Goal: Transaction & Acquisition: Book appointment/travel/reservation

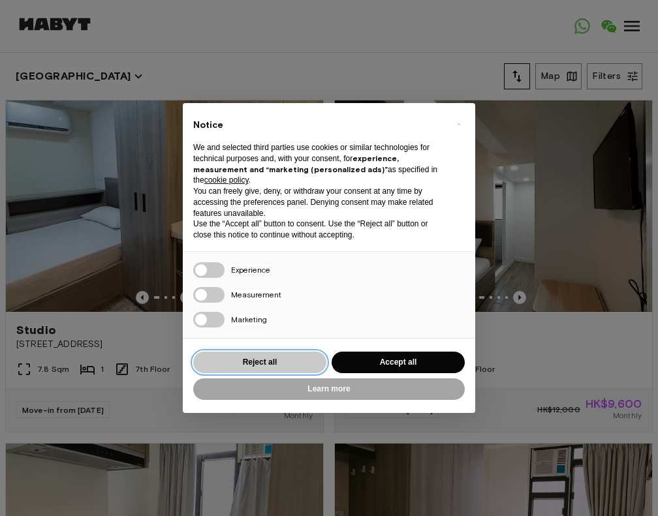
click at [300, 365] on button "Reject all" at bounding box center [259, 363] width 133 height 22
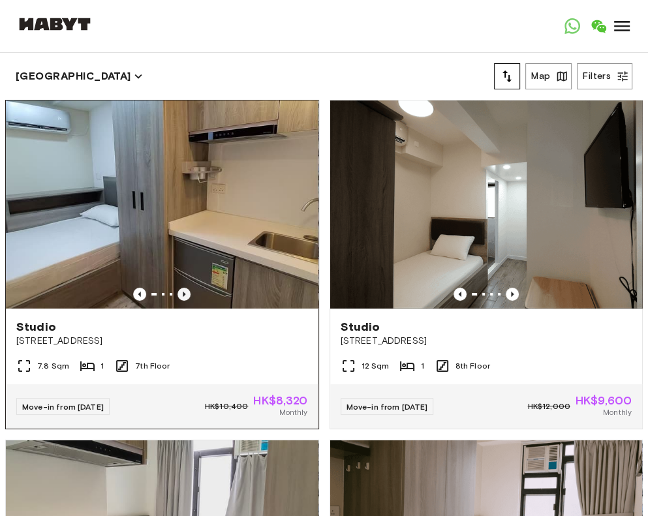
click at [181, 288] on icon "Previous image" at bounding box center [183, 294] width 13 height 13
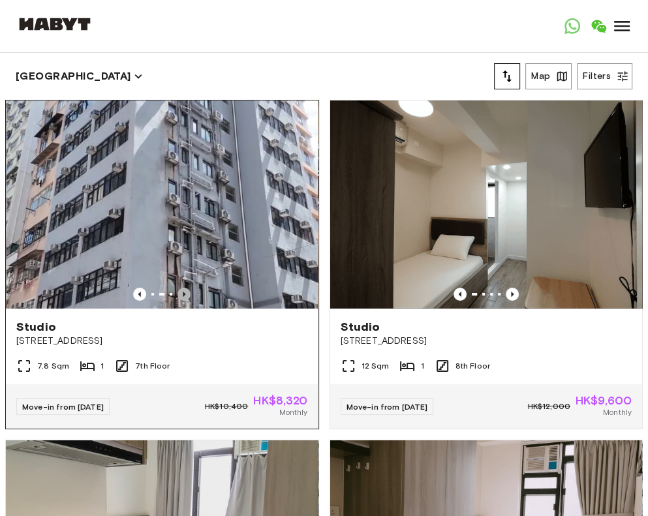
click at [181, 288] on icon "Previous image" at bounding box center [183, 294] width 13 height 13
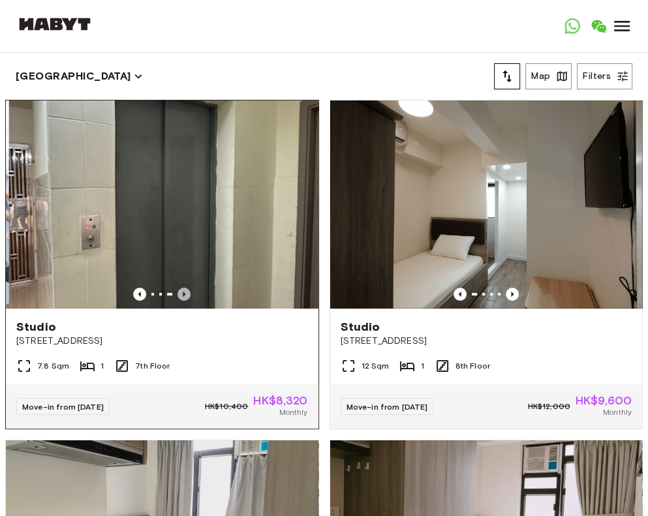
click at [181, 288] on icon "Previous image" at bounding box center [183, 294] width 13 height 13
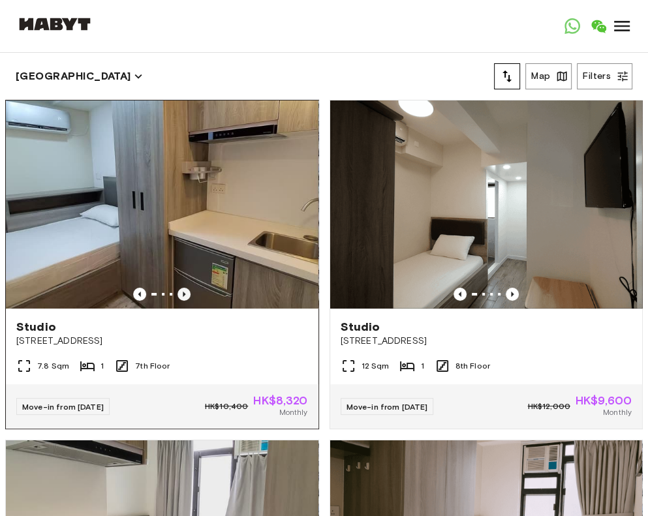
click at [181, 288] on icon "Previous image" at bounding box center [183, 294] width 13 height 13
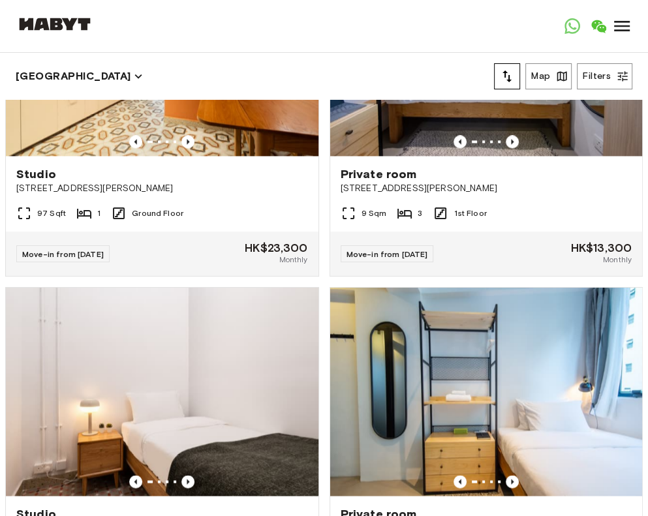
scroll to position [4789, 0]
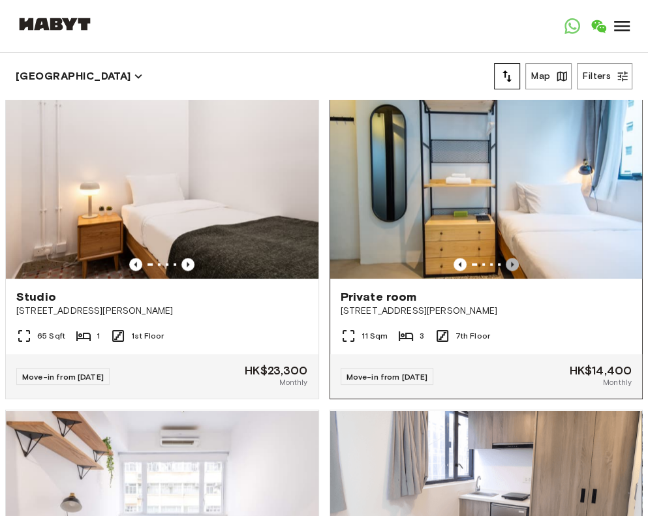
click at [511, 267] on icon "Previous image" at bounding box center [512, 264] width 3 height 5
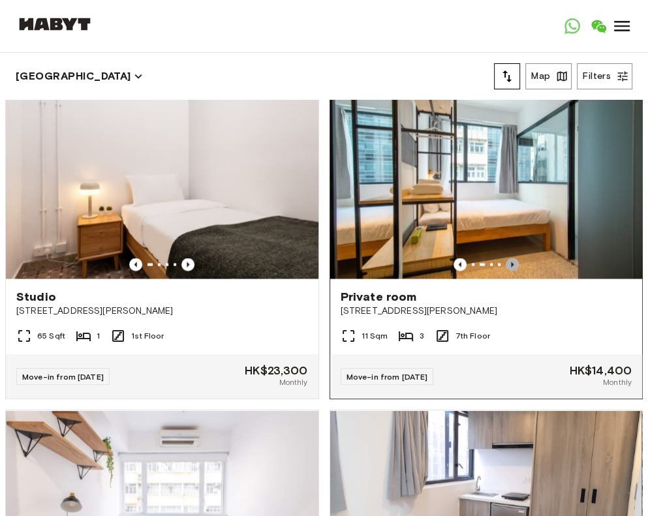
click at [511, 267] on icon "Previous image" at bounding box center [512, 264] width 3 height 5
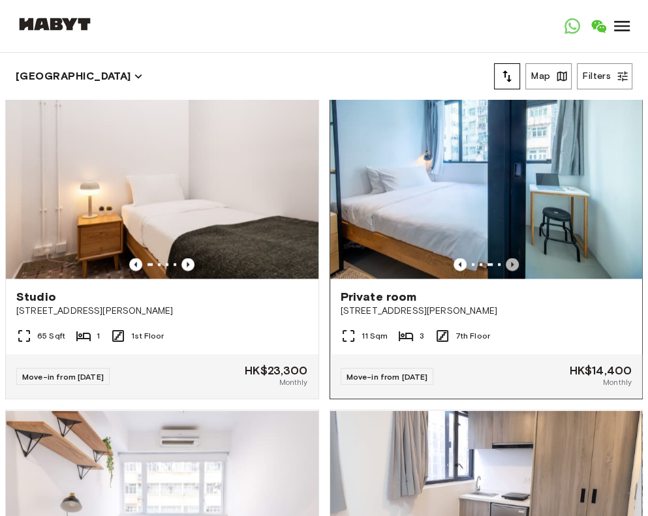
click at [506, 271] on icon "Previous image" at bounding box center [512, 264] width 13 height 13
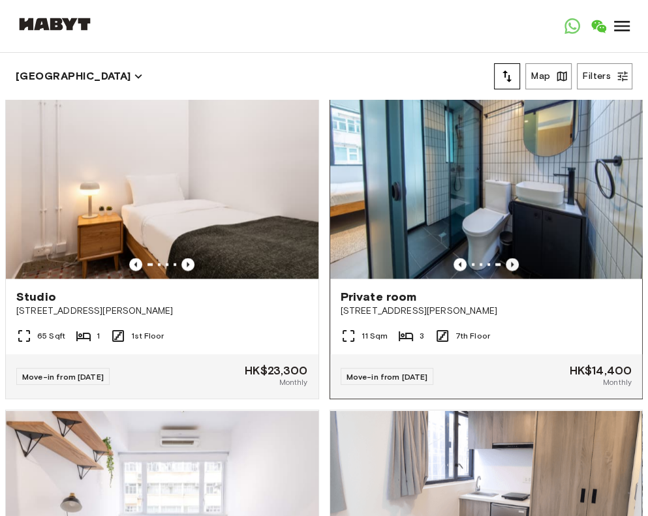
scroll to position [5225, 0]
